Goal: Task Accomplishment & Management: Manage account settings

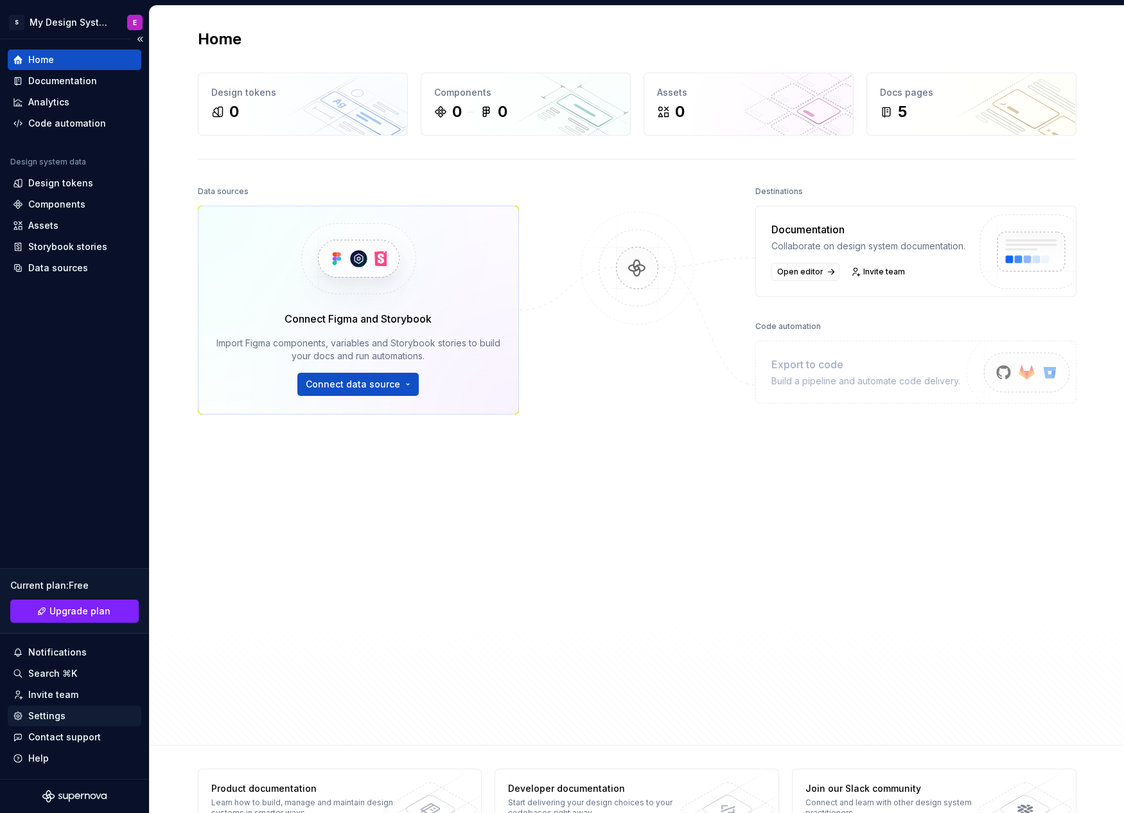
click at [52, 719] on div "Settings" at bounding box center [46, 715] width 37 height 13
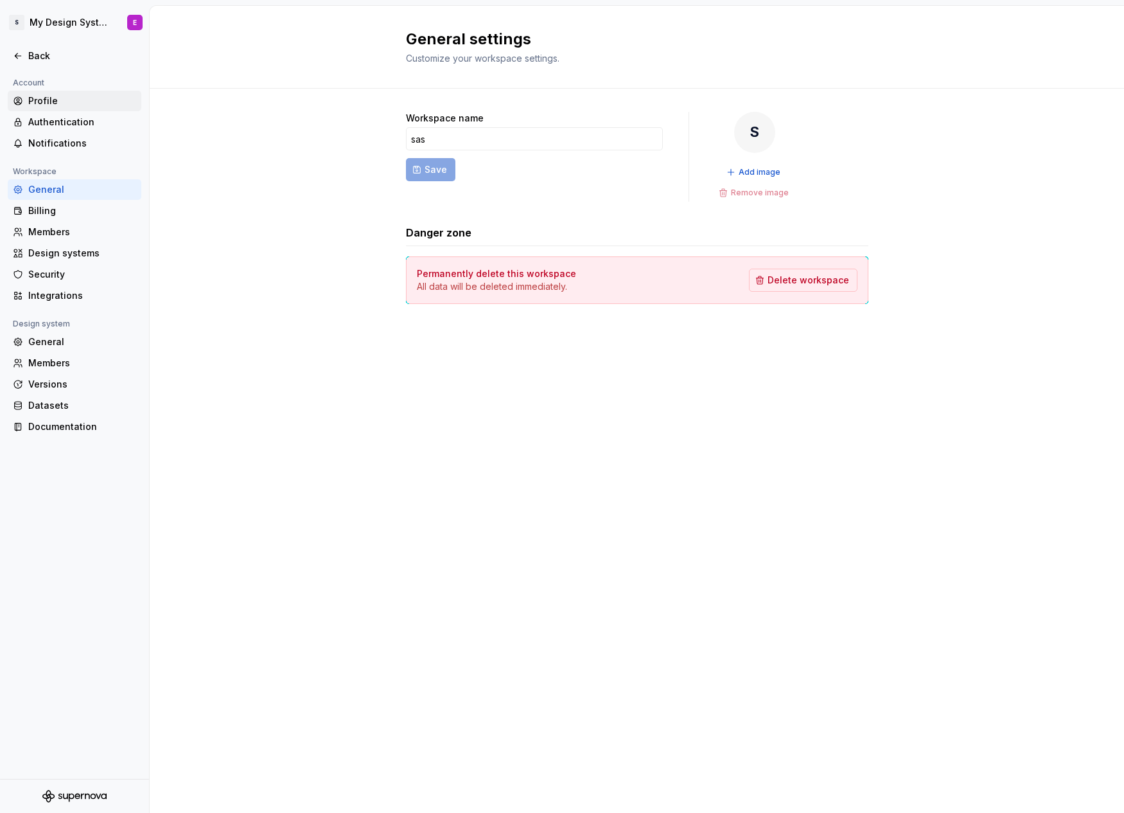
click at [51, 100] on div "Profile" at bounding box center [82, 100] width 108 height 13
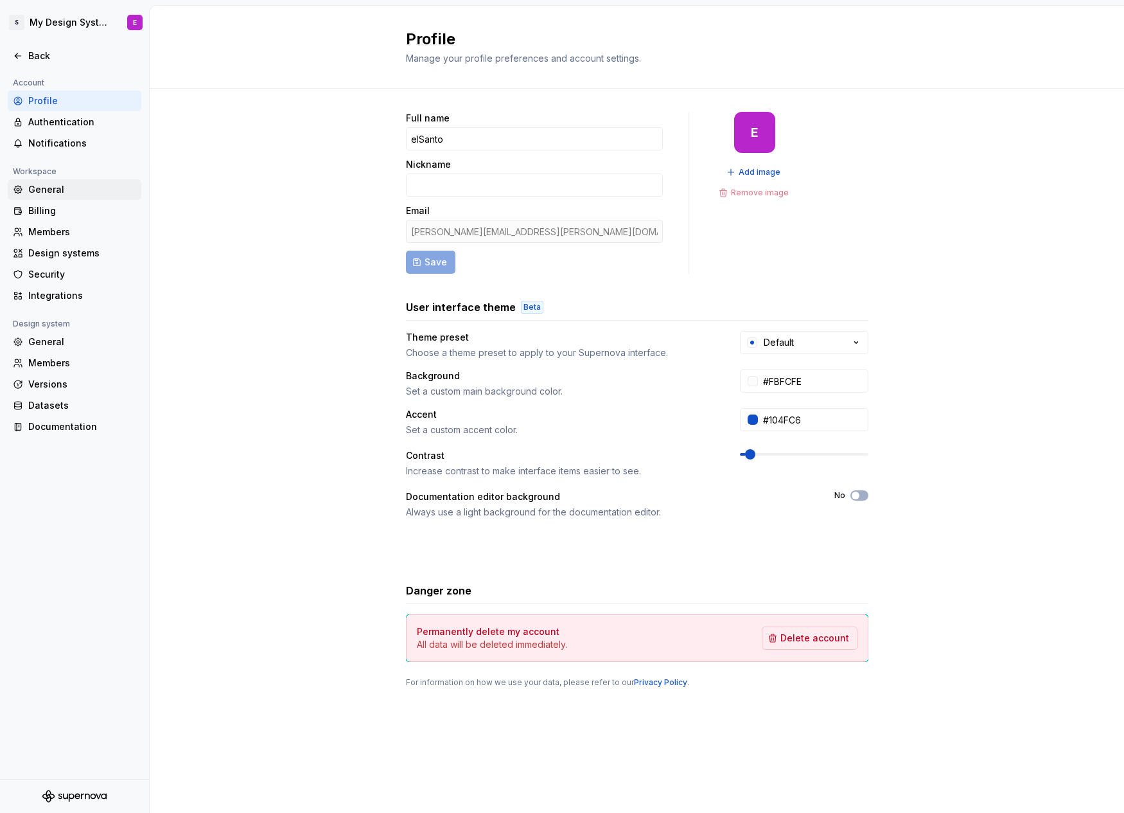
click at [57, 190] on div "General" at bounding box center [82, 189] width 108 height 13
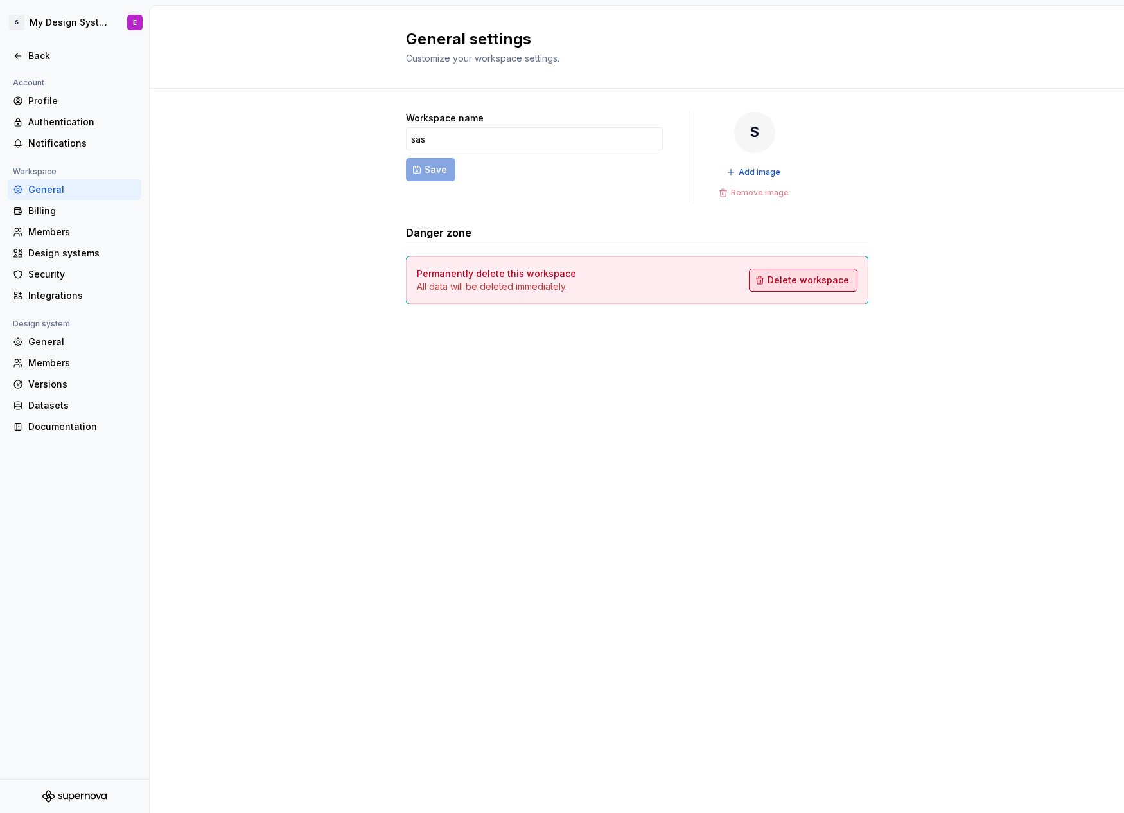
click at [787, 281] on span "Delete workspace" at bounding box center [809, 280] width 82 height 13
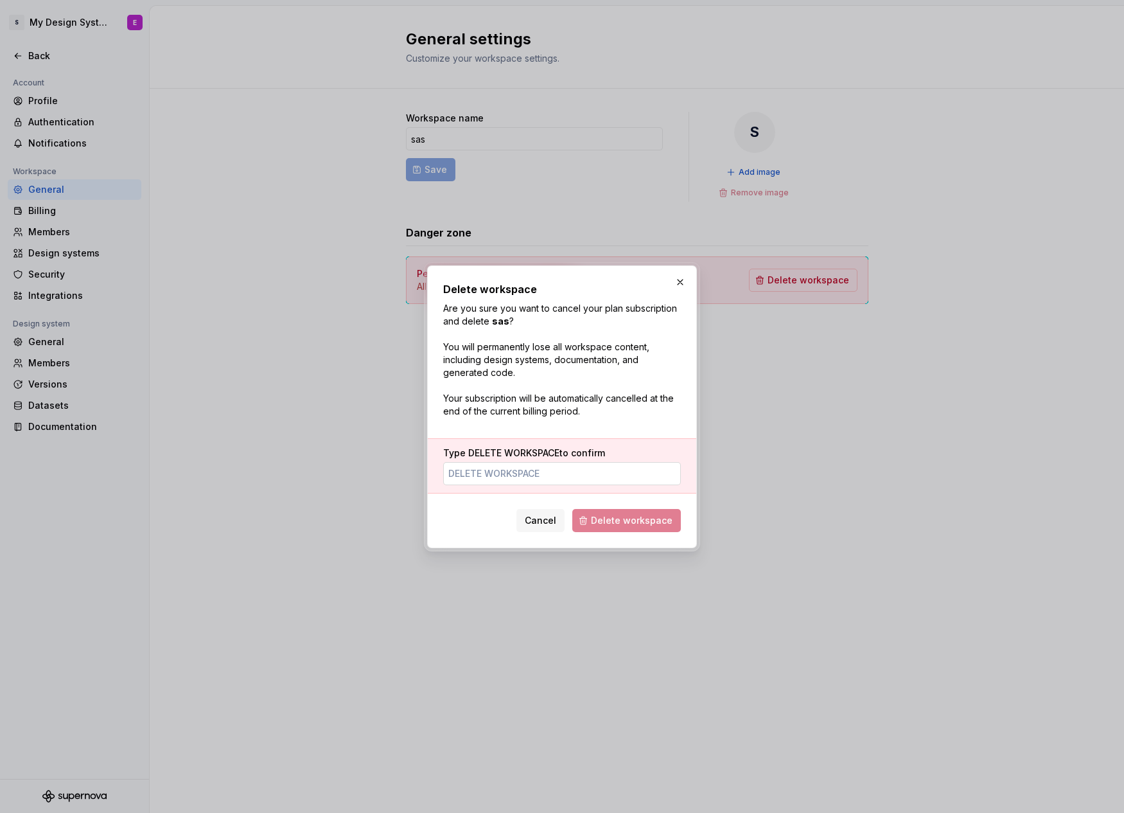
click at [533, 468] on input "Type DELETE WORKSPACE to confirm" at bounding box center [562, 473] width 238 height 23
type input "delete workspace"
click at [635, 520] on span "Delete workspace" at bounding box center [632, 520] width 82 height 13
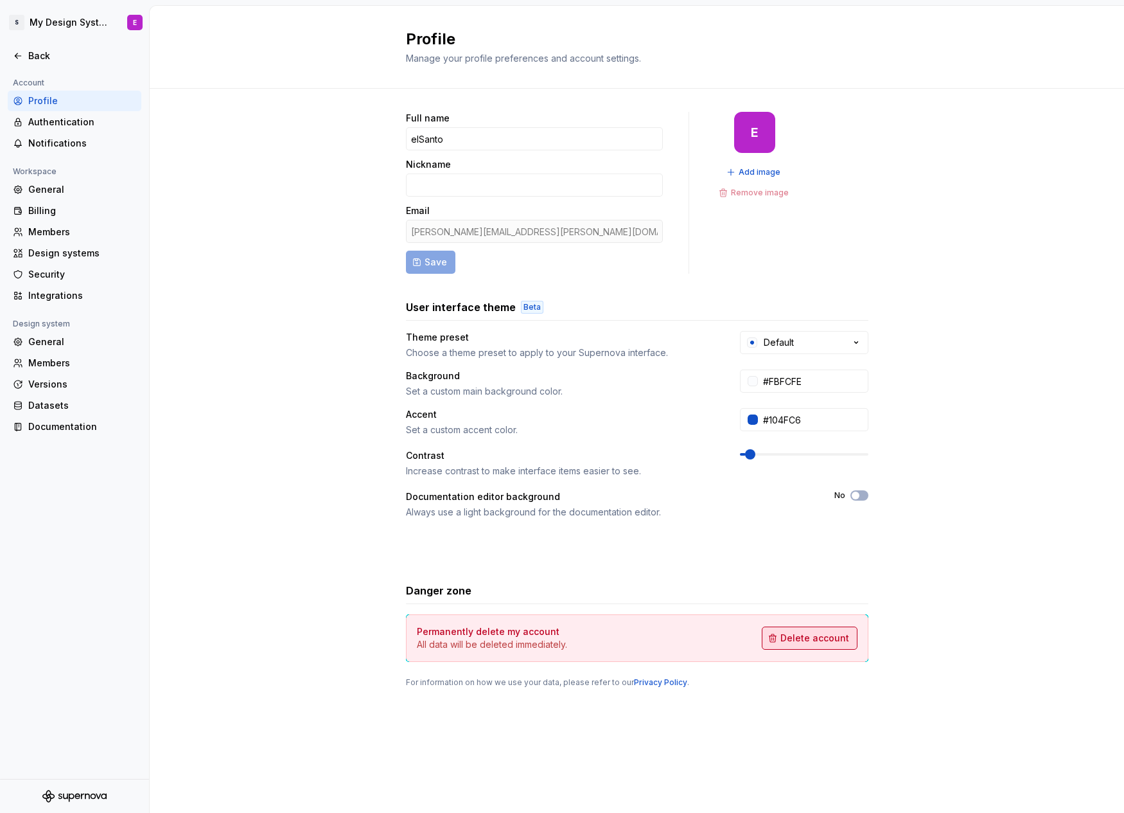
click at [810, 641] on span "Delete account" at bounding box center [815, 638] width 69 height 13
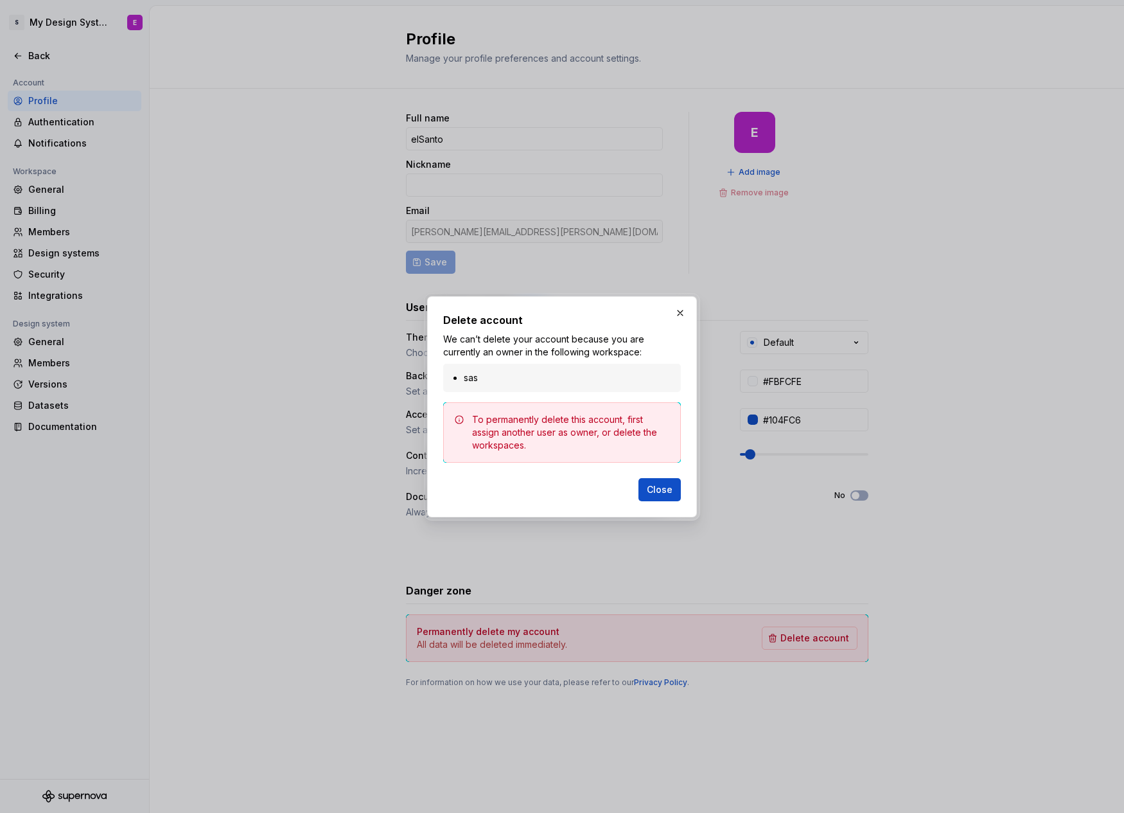
click at [562, 429] on div "To permanently delete this account, first assign another user as owner, or dele…" at bounding box center [571, 432] width 198 height 39
click at [461, 378] on ul "sas" at bounding box center [562, 377] width 222 height 13
click at [492, 373] on li "sas" at bounding box center [568, 377] width 209 height 13
click at [646, 477] on div "Close" at bounding box center [562, 487] width 238 height 28
click at [668, 489] on span "Close" at bounding box center [660, 489] width 26 height 13
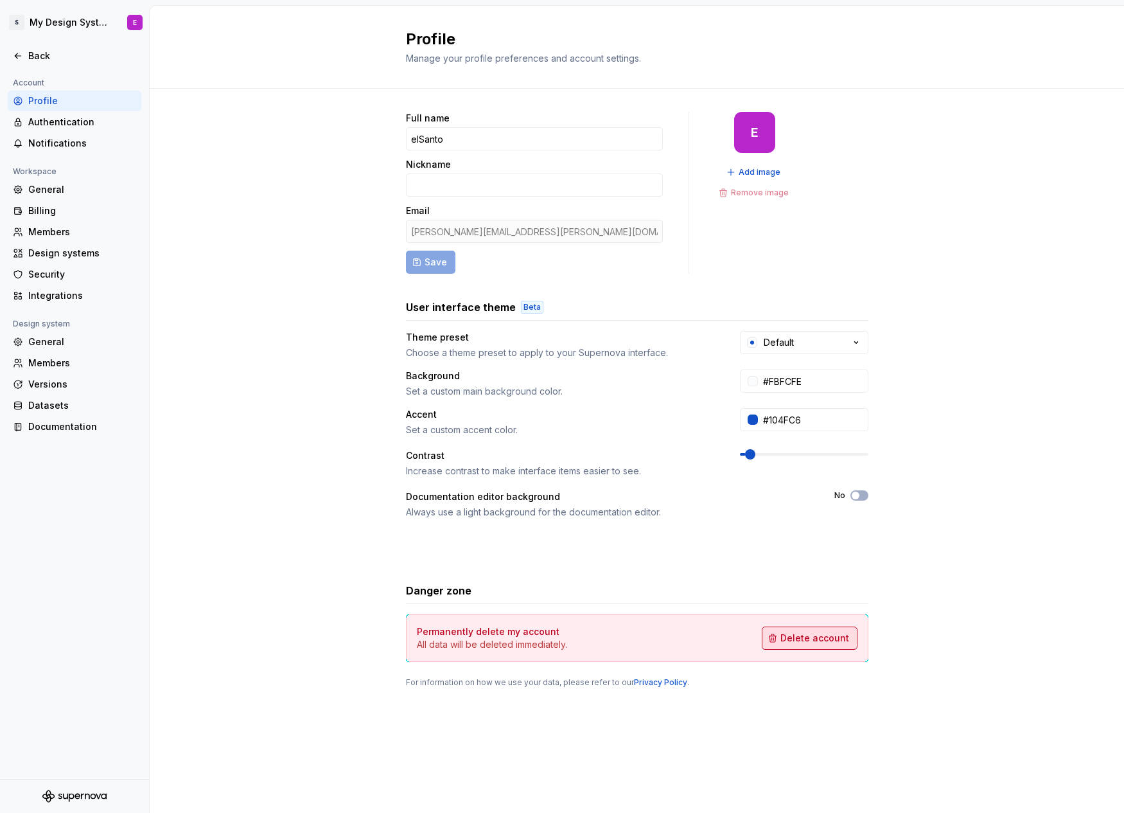
click at [809, 641] on span "Delete account" at bounding box center [815, 638] width 69 height 13
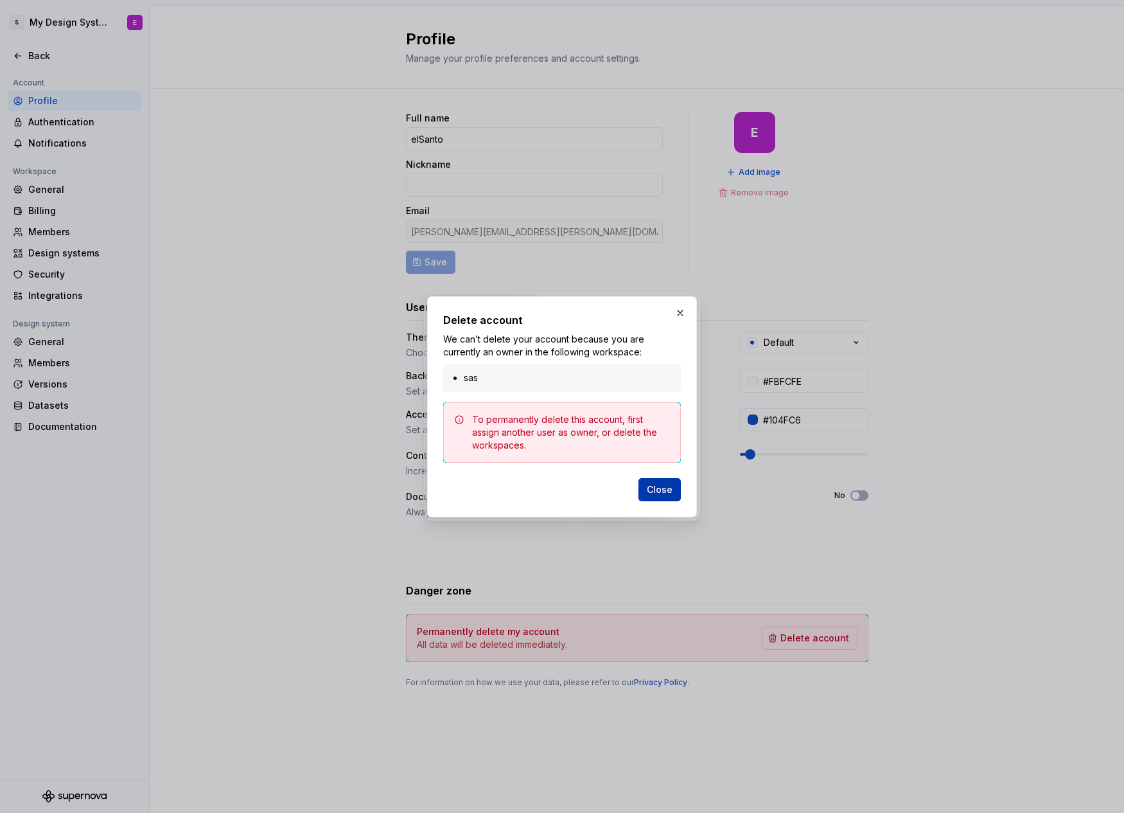
click at [658, 486] on span "Close" at bounding box center [660, 489] width 26 height 13
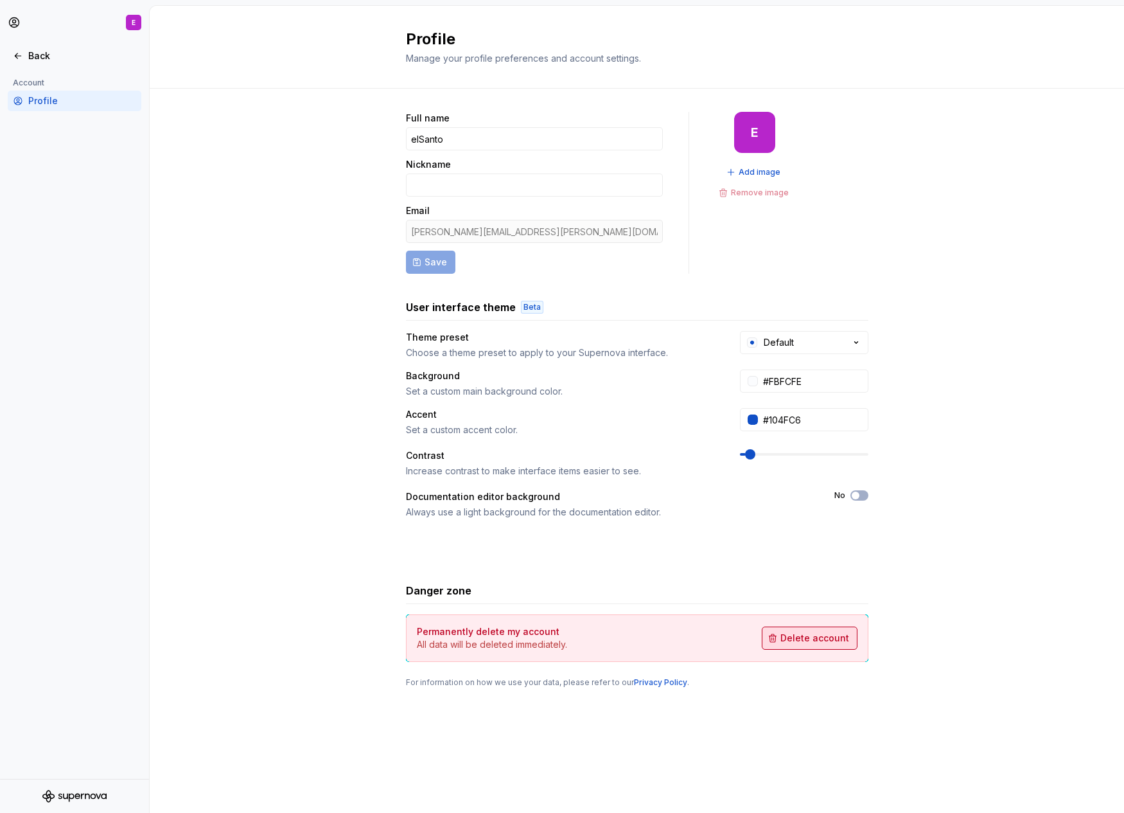
click at [824, 640] on span "Delete account" at bounding box center [815, 638] width 69 height 13
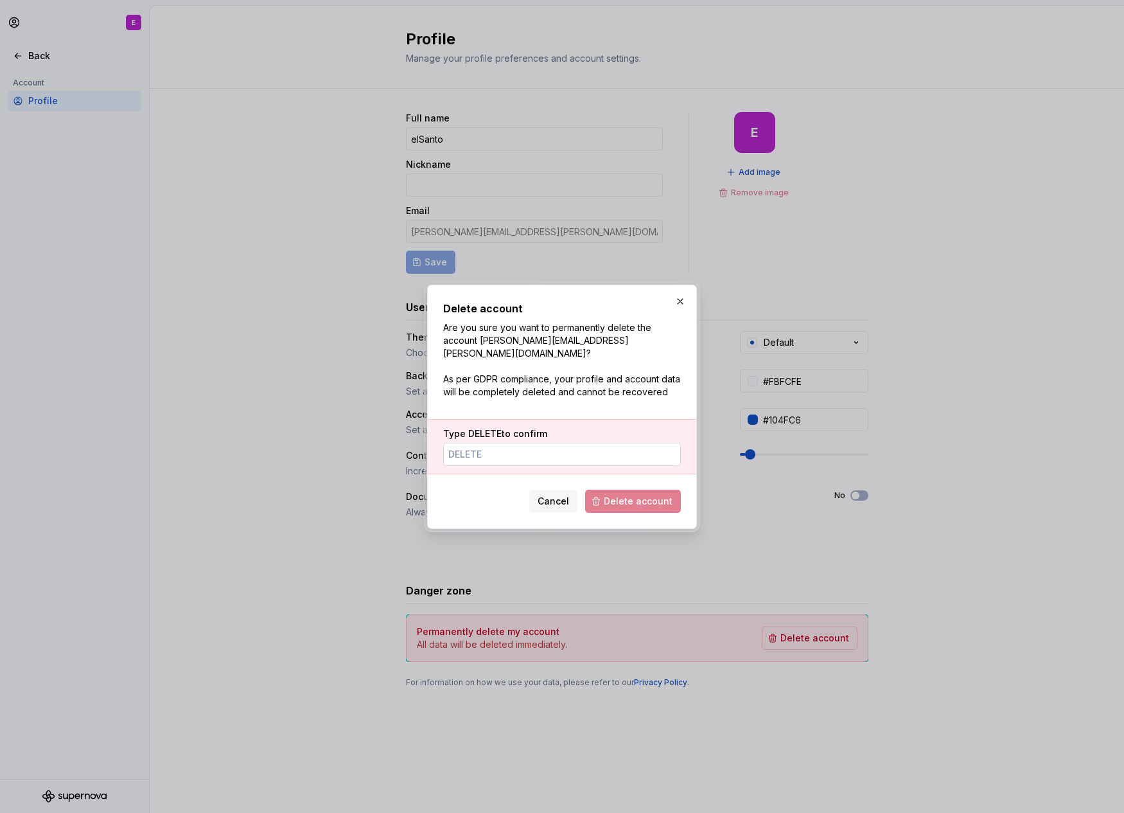
click at [486, 447] on input "Type DELETE to confirm" at bounding box center [562, 454] width 238 height 23
type input "delete"
click at [658, 495] on span "Delete account" at bounding box center [638, 501] width 69 height 13
